Goal: Task Accomplishment & Management: Use online tool/utility

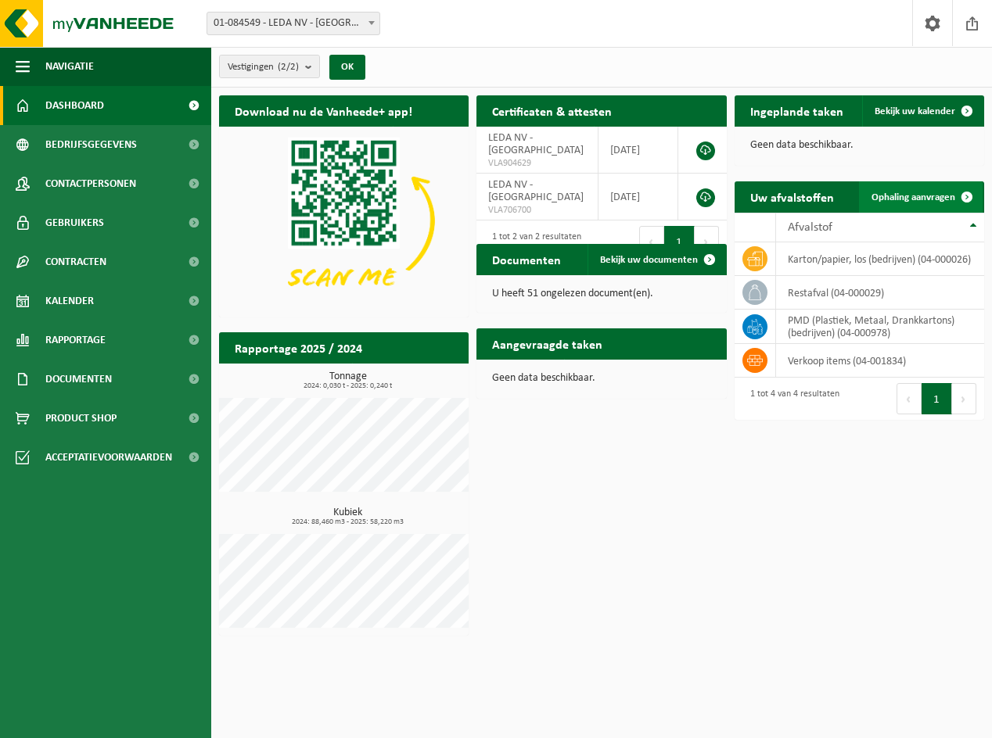
click at [907, 199] on span "Ophaling aanvragen" at bounding box center [913, 197] width 84 height 10
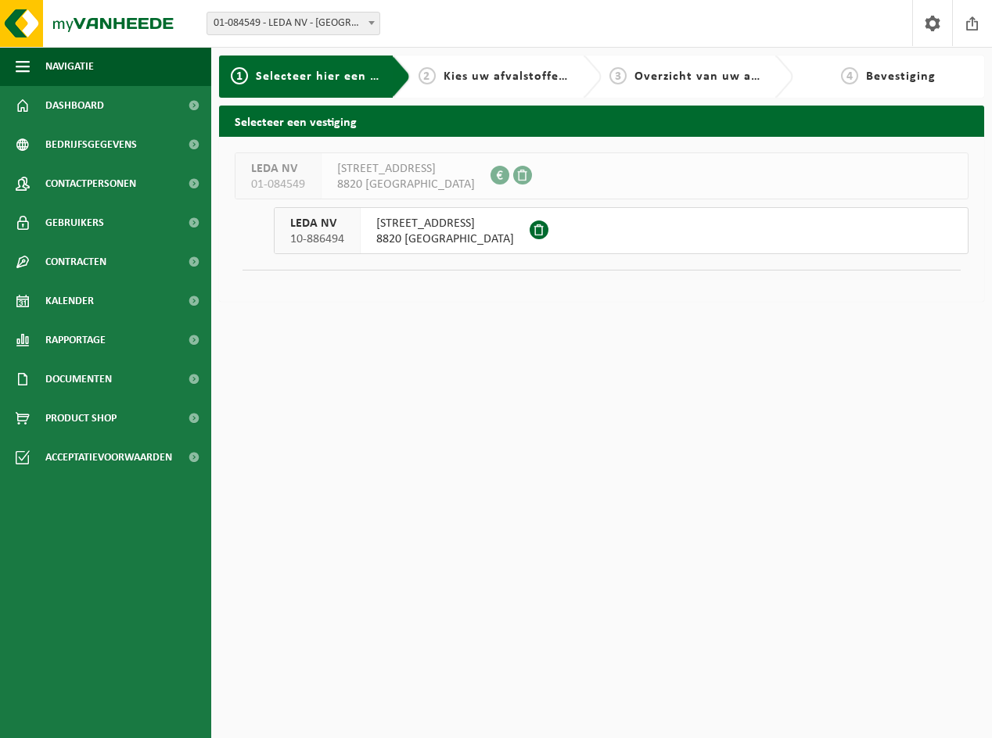
click at [390, 223] on span "BEEKSTRAAT 9" at bounding box center [445, 224] width 138 height 16
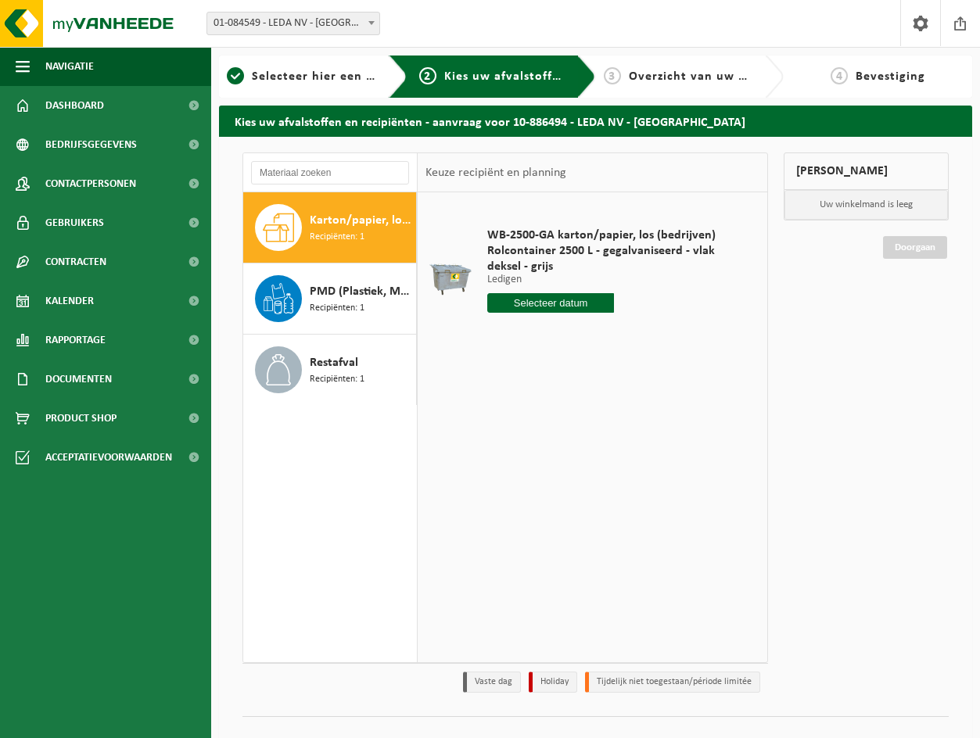
click at [542, 309] on input "text" at bounding box center [550, 303] width 126 height 20
click at [506, 492] on div "25" at bounding box center [501, 492] width 27 height 25
type input "Van [DATE]"
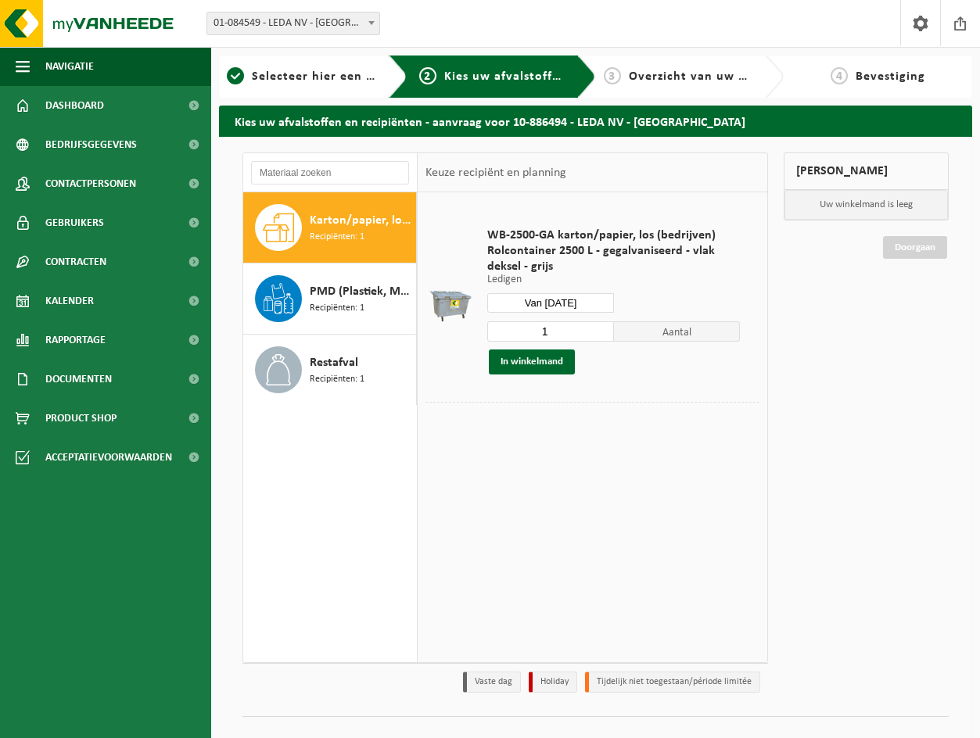
click at [555, 306] on input "Van [DATE]" at bounding box center [550, 303] width 126 height 20
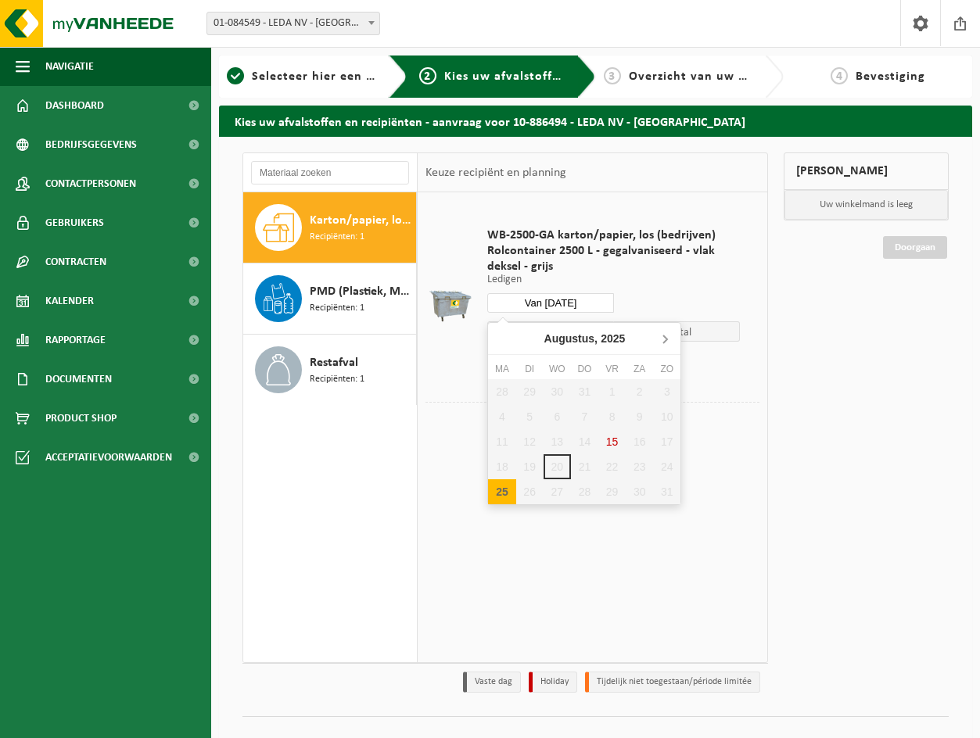
click at [662, 340] on icon at bounding box center [664, 338] width 25 height 25
click at [501, 340] on icon at bounding box center [503, 340] width 4 height 8
click at [500, 490] on div "25" at bounding box center [501, 492] width 27 height 25
click at [503, 492] on div "25" at bounding box center [501, 492] width 27 height 25
type input "Van [DATE]"
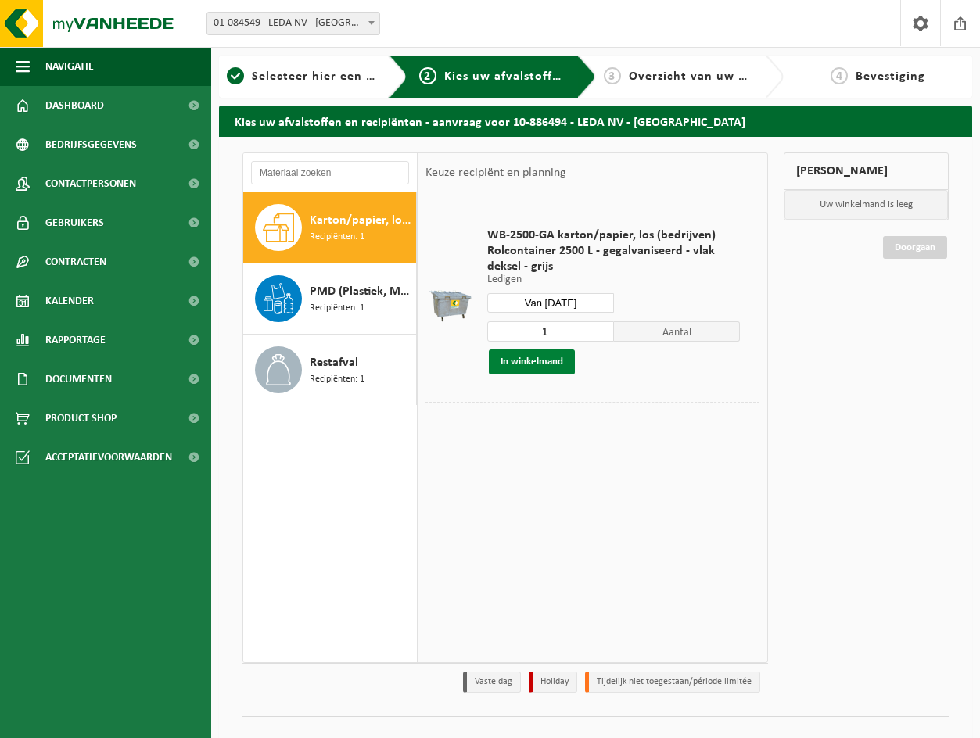
click at [542, 357] on button "In winkelmand" at bounding box center [532, 362] width 86 height 25
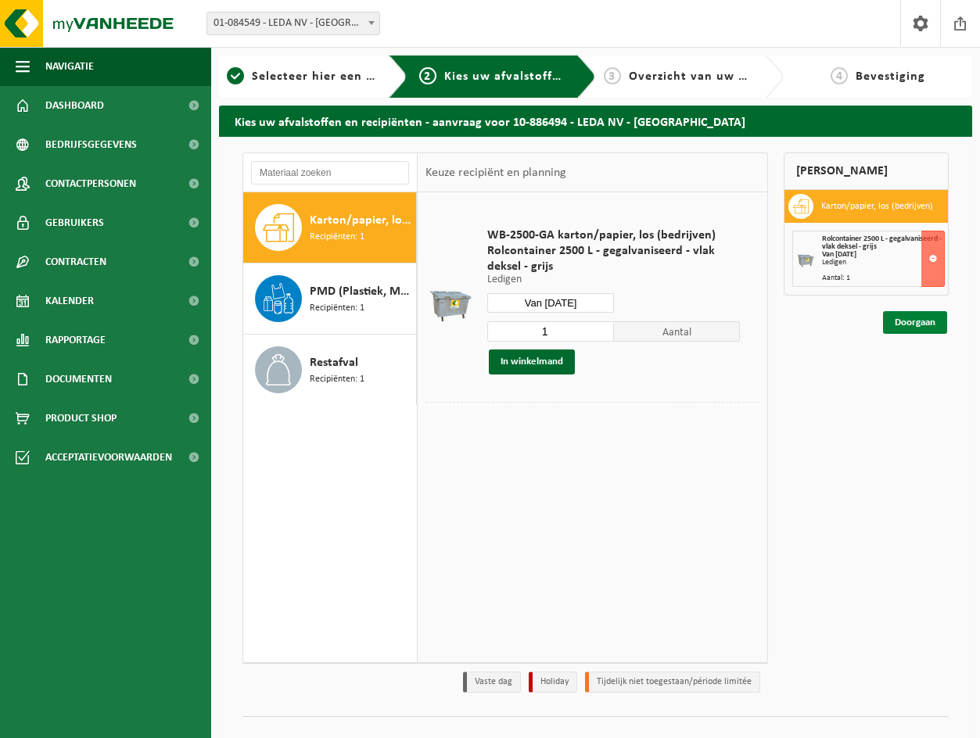
click at [898, 328] on link "Doorgaan" at bounding box center [915, 322] width 64 height 23
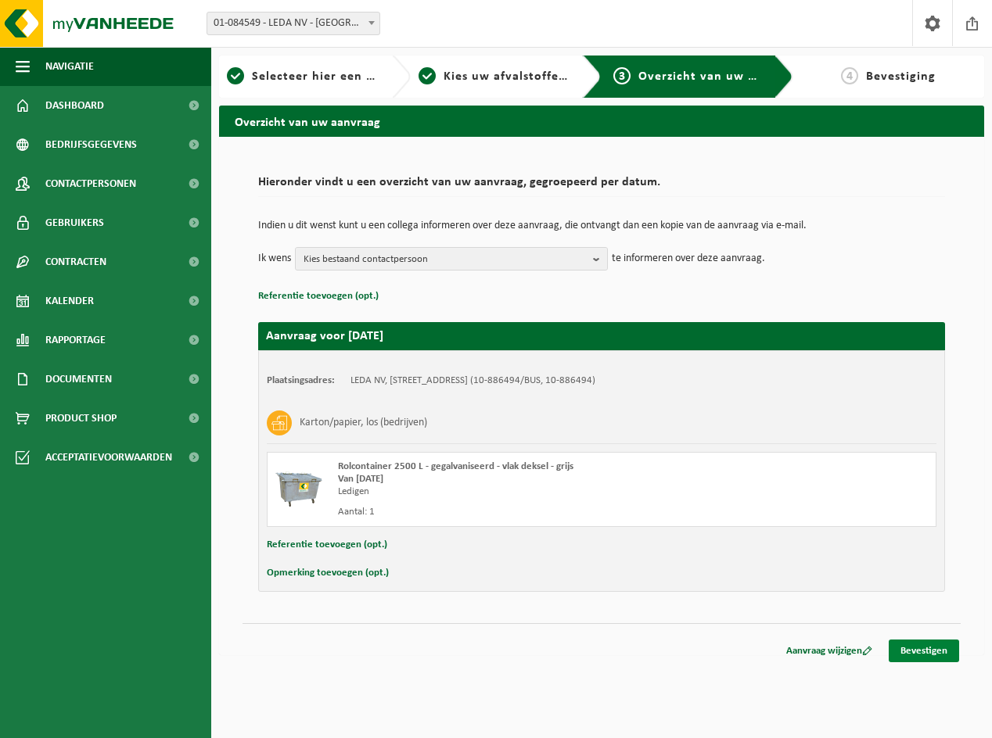
click at [910, 645] on link "Bevestigen" at bounding box center [924, 651] width 70 height 23
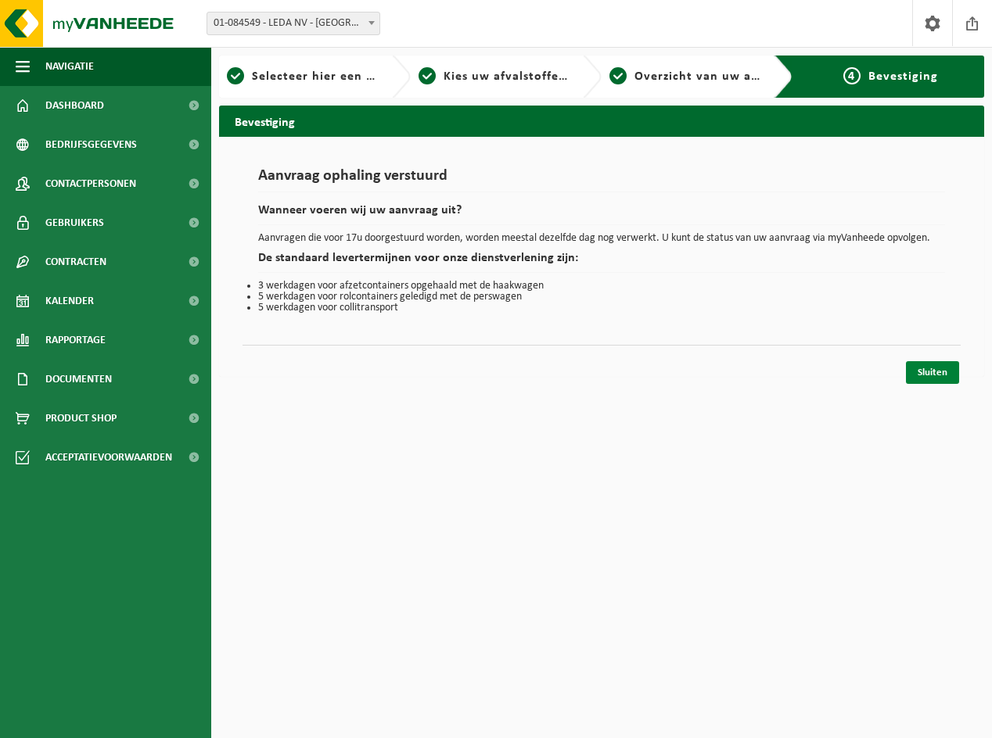
click at [933, 375] on link "Sluiten" at bounding box center [932, 372] width 53 height 23
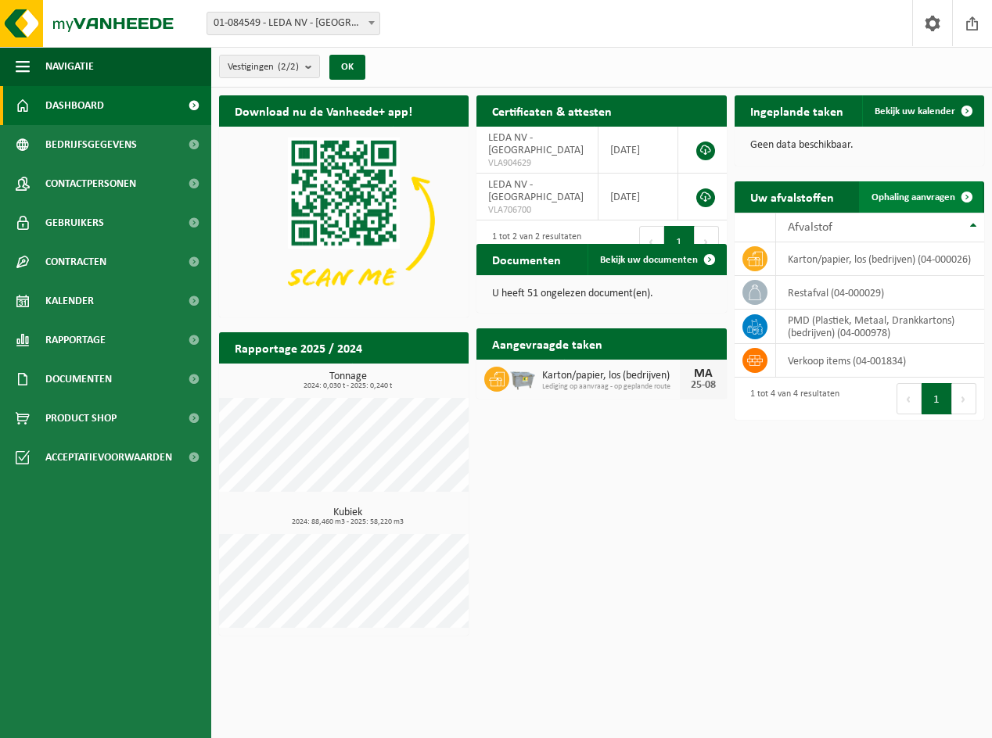
click at [908, 198] on span "Ophaling aanvragen" at bounding box center [913, 197] width 84 height 10
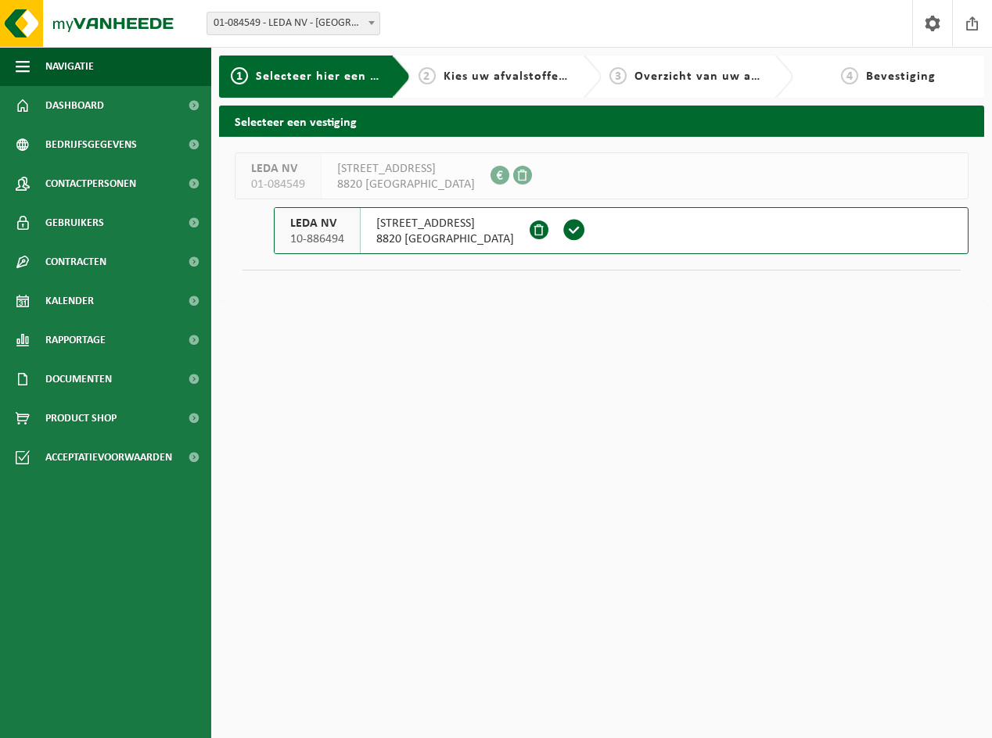
click at [416, 233] on span "8820 TORHOUT" at bounding box center [445, 240] width 138 height 16
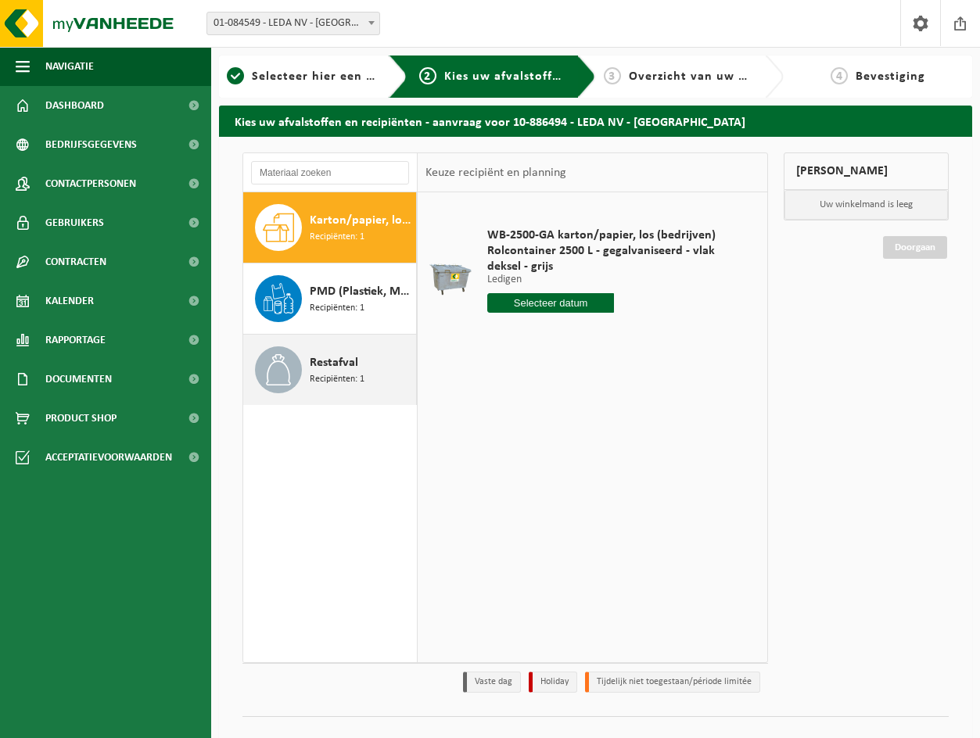
click at [333, 375] on span "Recipiënten: 1" at bounding box center [337, 379] width 55 height 15
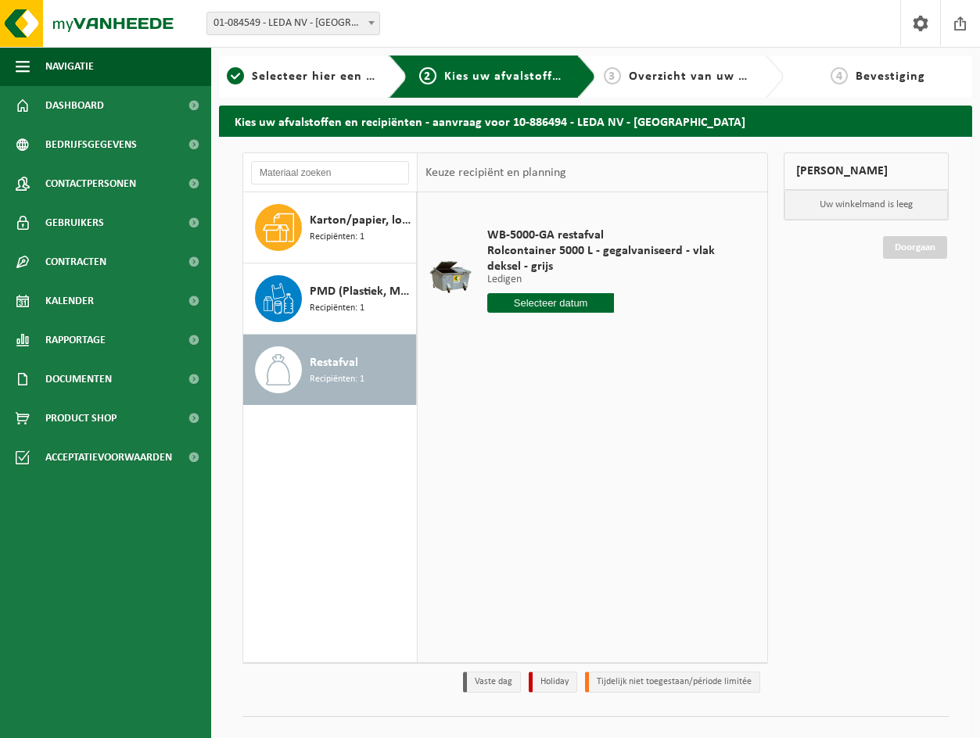
click at [559, 306] on input "text" at bounding box center [550, 303] width 126 height 20
click at [559, 493] on div "27" at bounding box center [557, 492] width 27 height 25
type input "Van 2025-08-27"
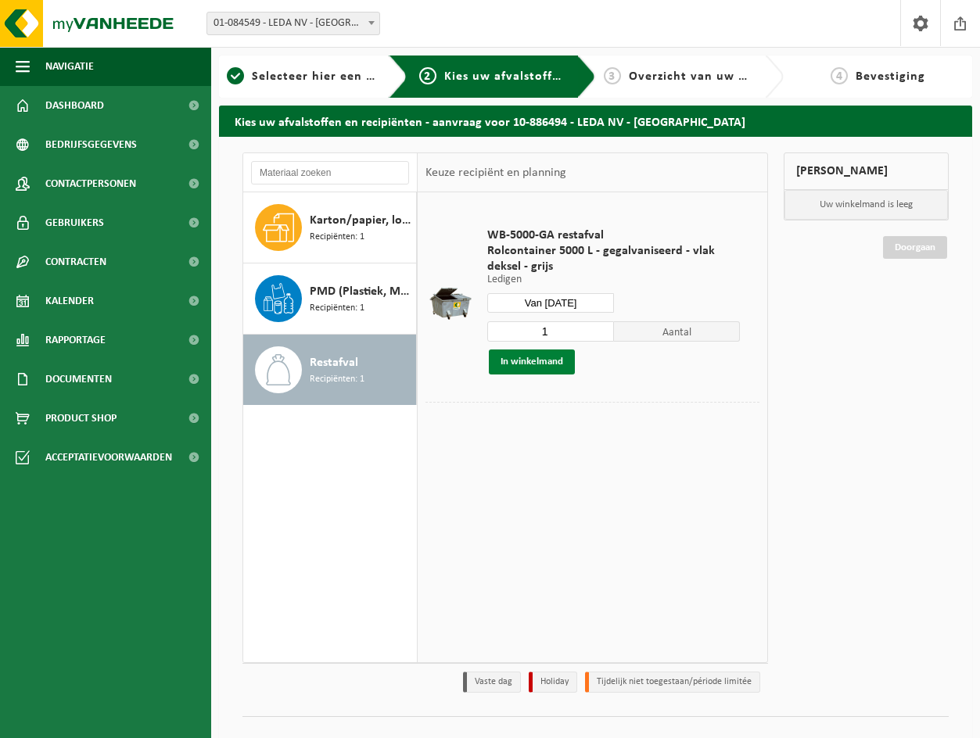
click at [548, 364] on button "In winkelmand" at bounding box center [532, 362] width 86 height 25
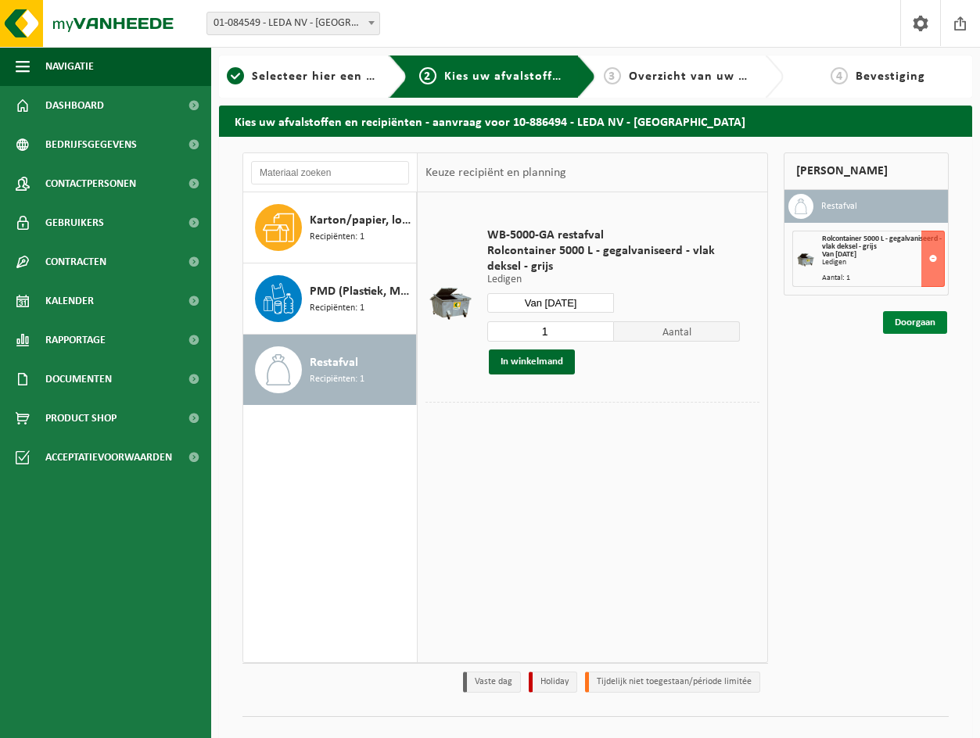
click at [900, 326] on link "Doorgaan" at bounding box center [915, 322] width 64 height 23
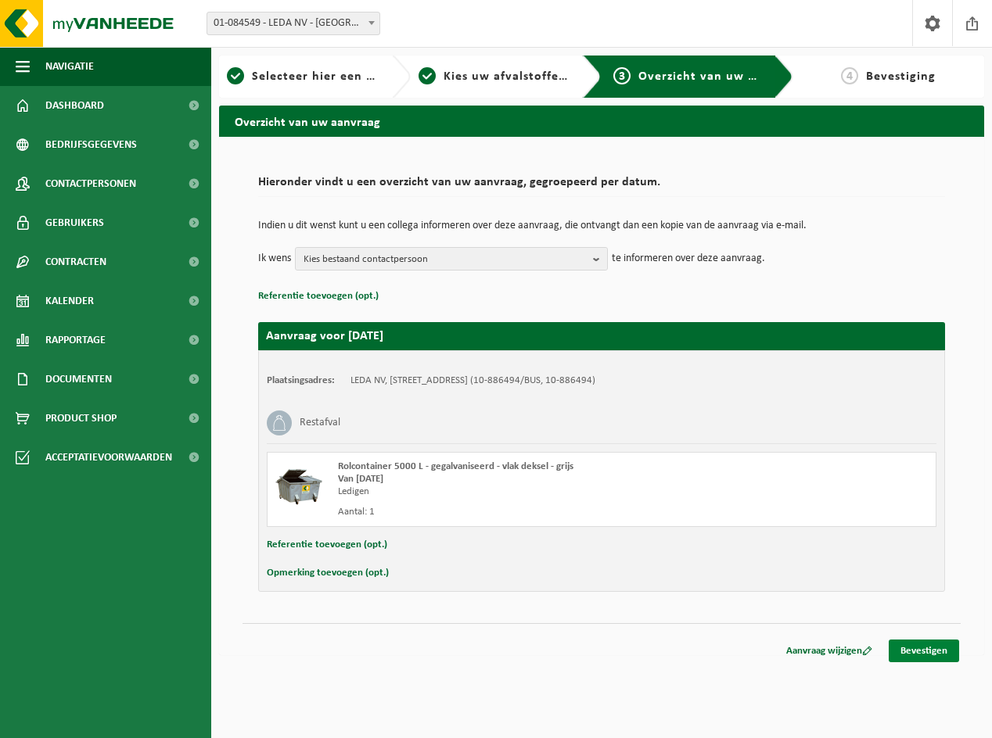
click at [907, 652] on link "Bevestigen" at bounding box center [924, 651] width 70 height 23
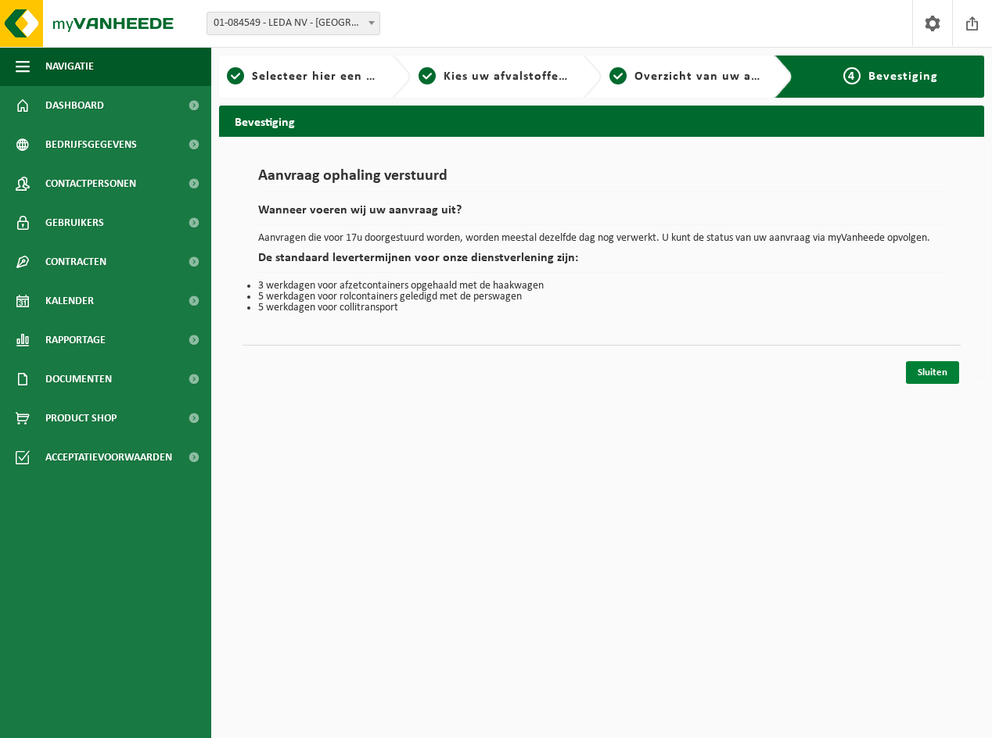
click at [936, 376] on link "Sluiten" at bounding box center [932, 372] width 53 height 23
